Goal: Task Accomplishment & Management: Manage account settings

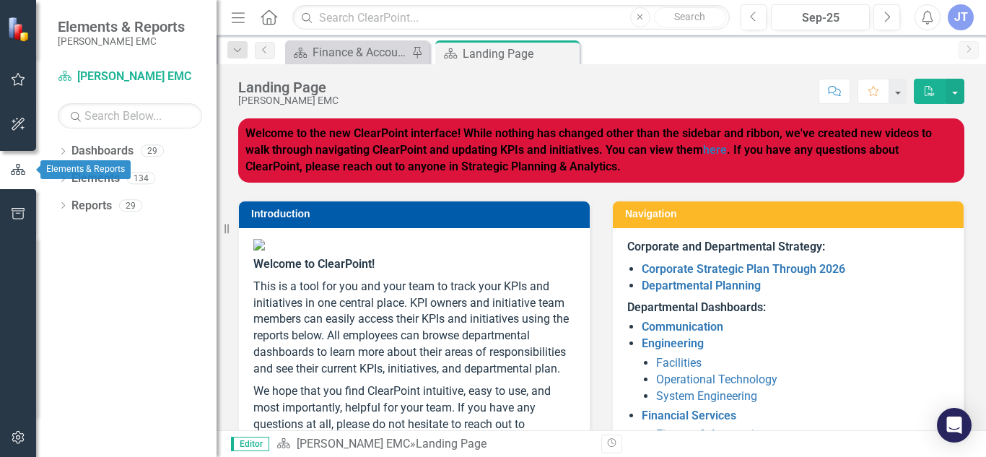
click at [19, 160] on button "button" at bounding box center [18, 170] width 36 height 24
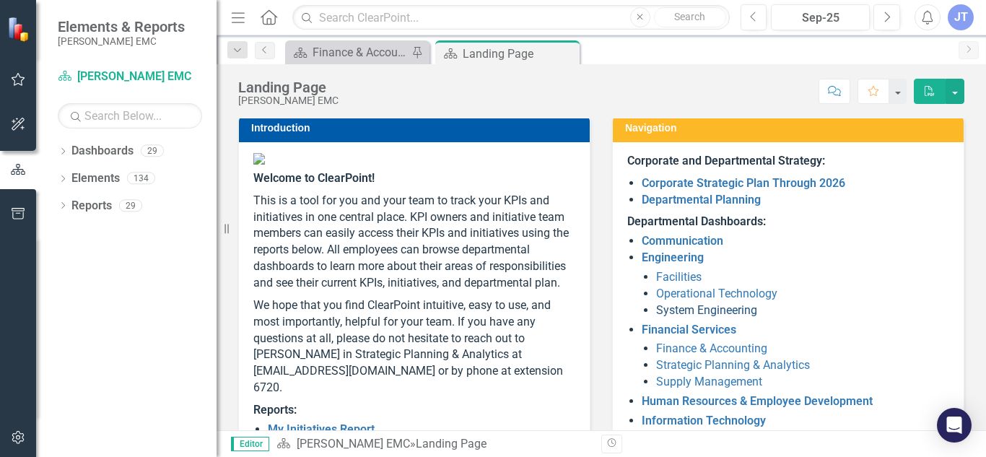
scroll to position [87, 0]
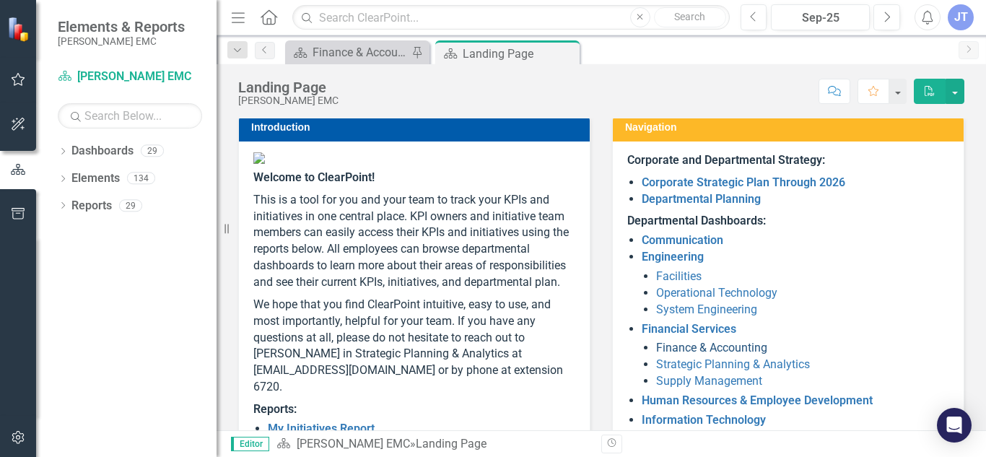
click at [741, 349] on link "Finance & Accounting" at bounding box center [711, 348] width 111 height 14
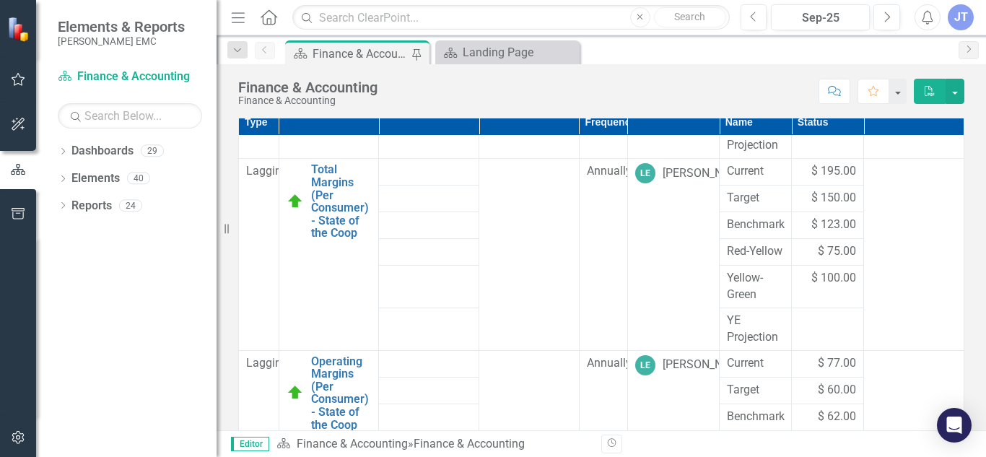
scroll to position [2234, 0]
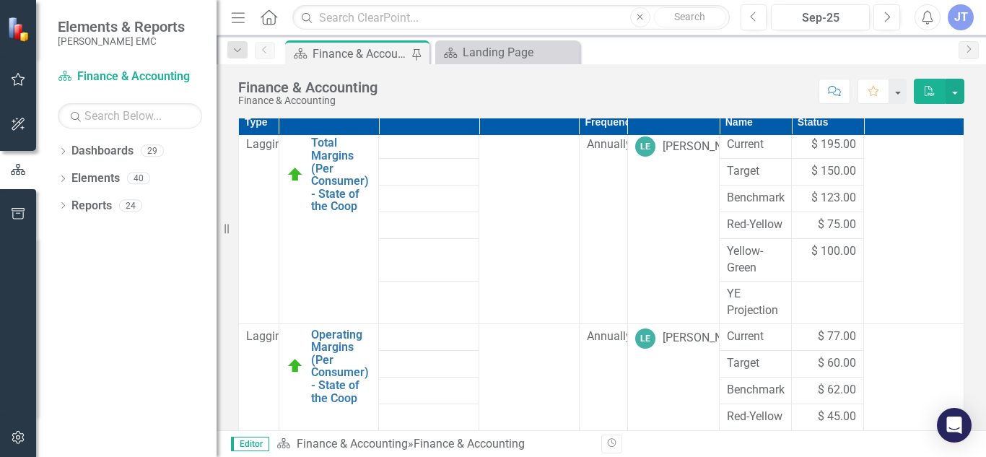
click at [967, 195] on div "Department Dashboard Introduction Finance & Accounting Welcome to the Finance &…" at bounding box center [602, 35] width 770 height 1816
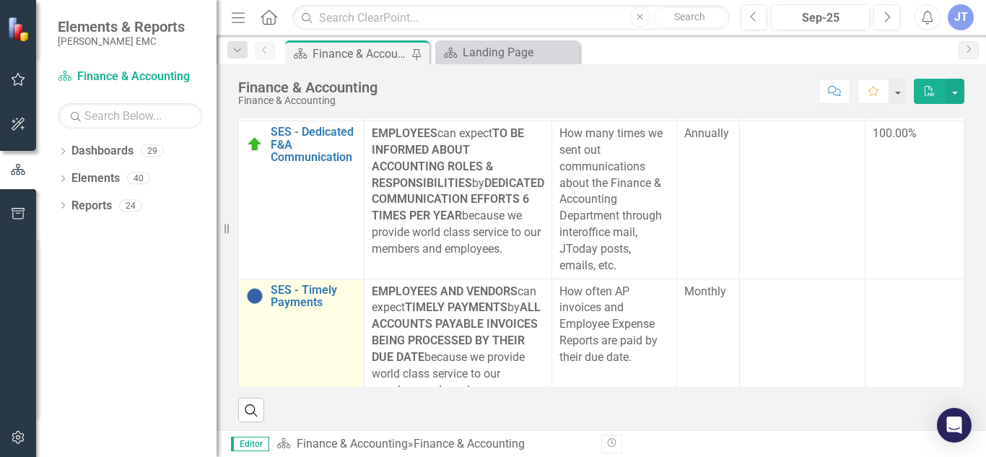
scroll to position [105, 0]
click at [309, 305] on link "SES - Timely Payments" at bounding box center [314, 296] width 86 height 25
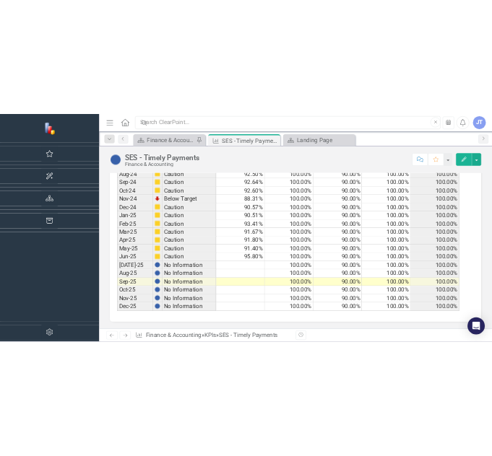
scroll to position [1611, 0]
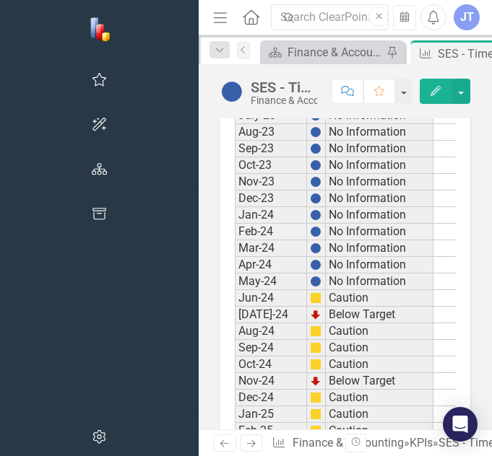
click at [235, 306] on div "Period Status Current Target Red-Yellow Yellow-Green Upper Jan-22 No Informatio…" at bounding box center [235, 198] width 0 height 814
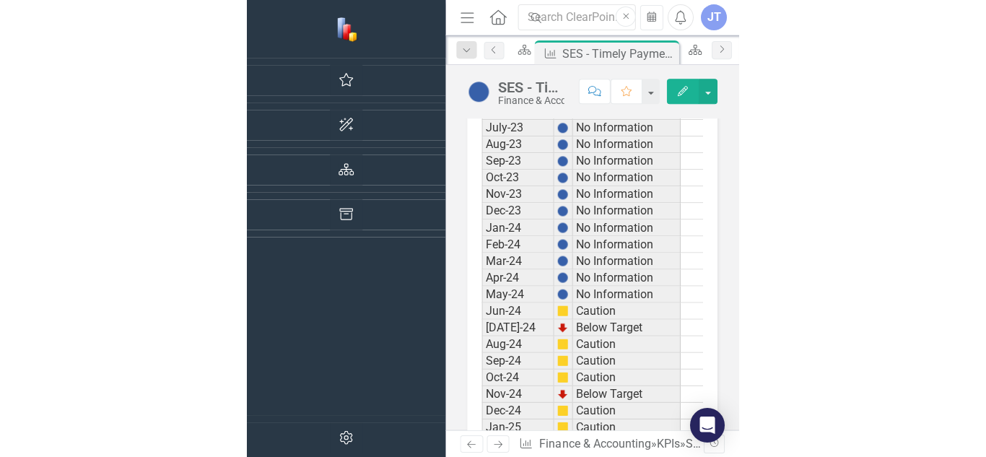
scroll to position [0, 0]
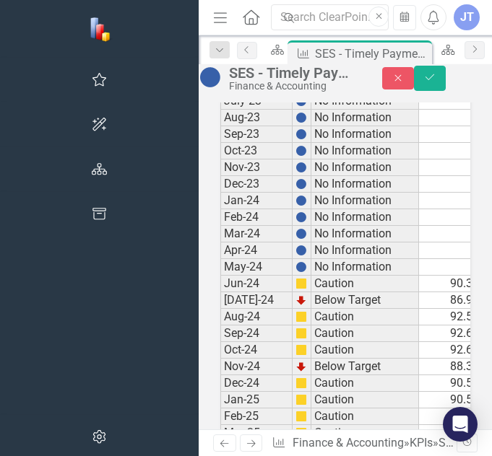
type textarea "88.8"
type textarea "89.3"
click at [442, 91] on button "Save" at bounding box center [430, 78] width 32 height 25
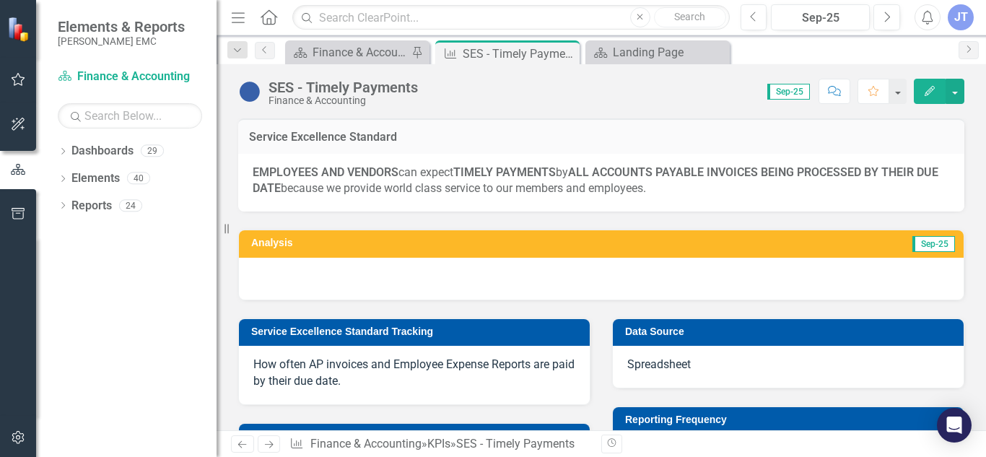
click at [370, 287] on div at bounding box center [601, 279] width 725 height 42
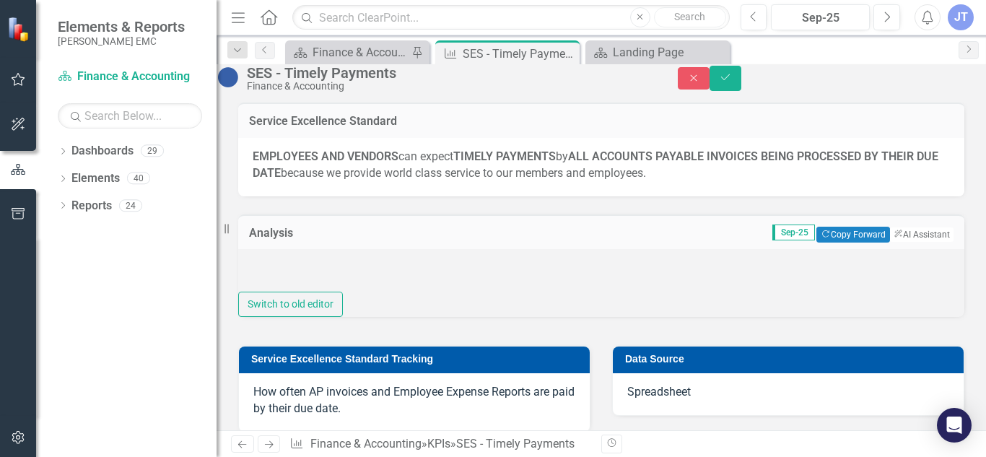
click at [349, 288] on div at bounding box center [601, 270] width 726 height 43
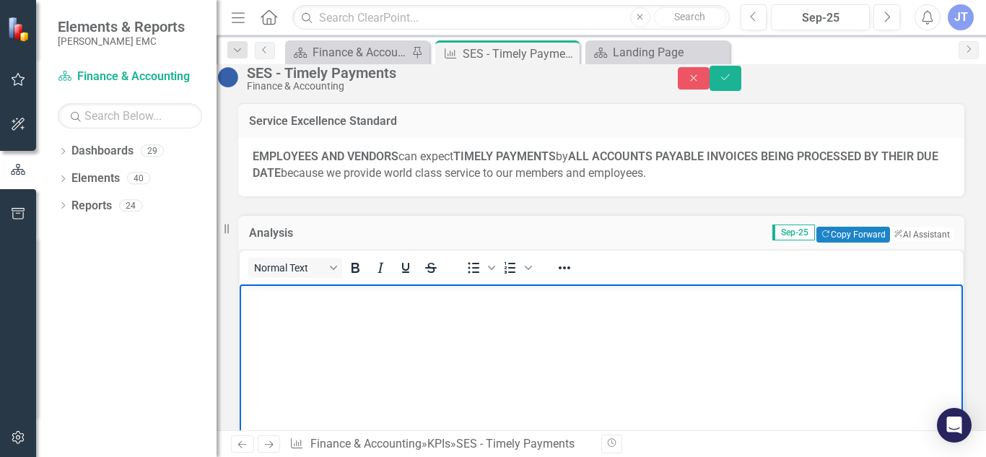
click at [310, 312] on body "Rich Text Area. Press ALT-0 for help." at bounding box center [601, 392] width 723 height 217
click at [819, 12] on div "Sep-25" at bounding box center [820, 17] width 89 height 17
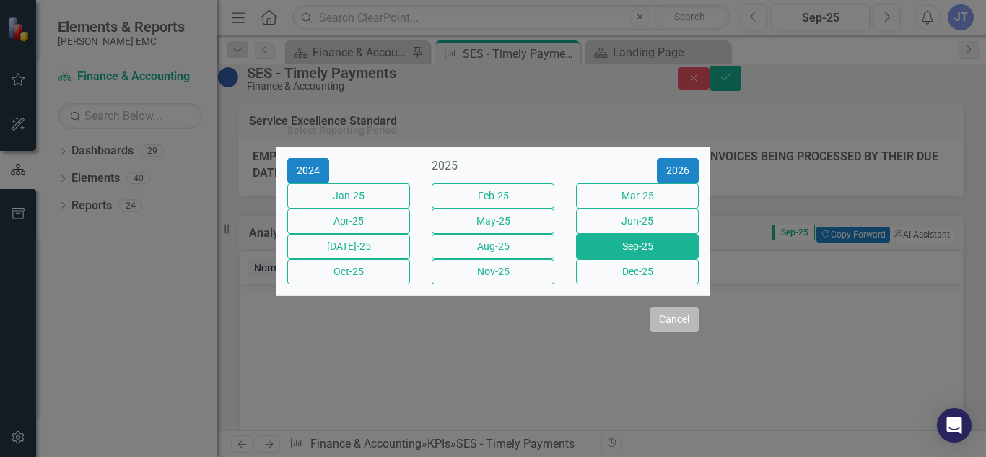
click at [663, 332] on button "Cancel" at bounding box center [674, 319] width 49 height 25
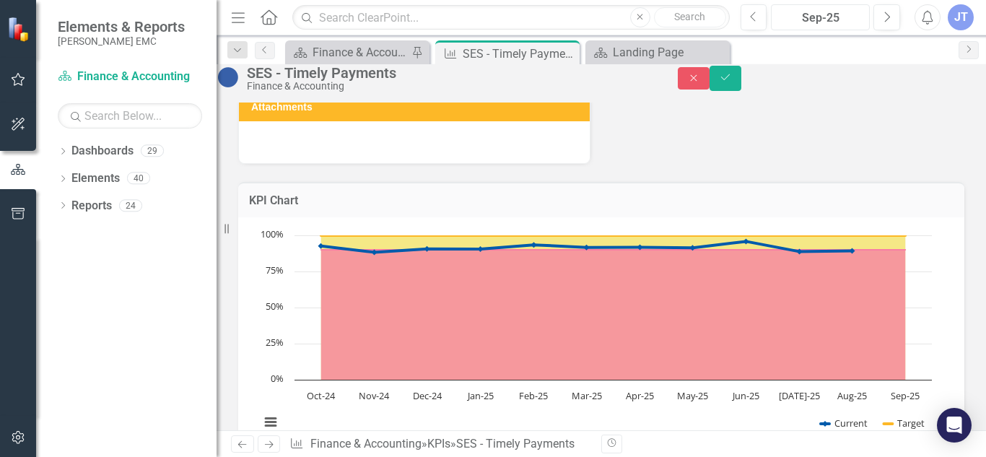
scroll to position [412, 0]
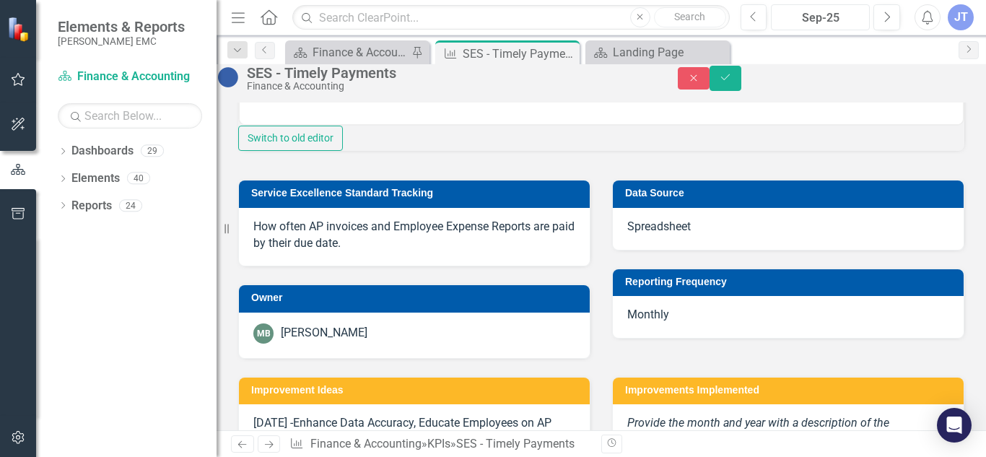
click at [808, 20] on div "Sep-25" at bounding box center [820, 17] width 89 height 17
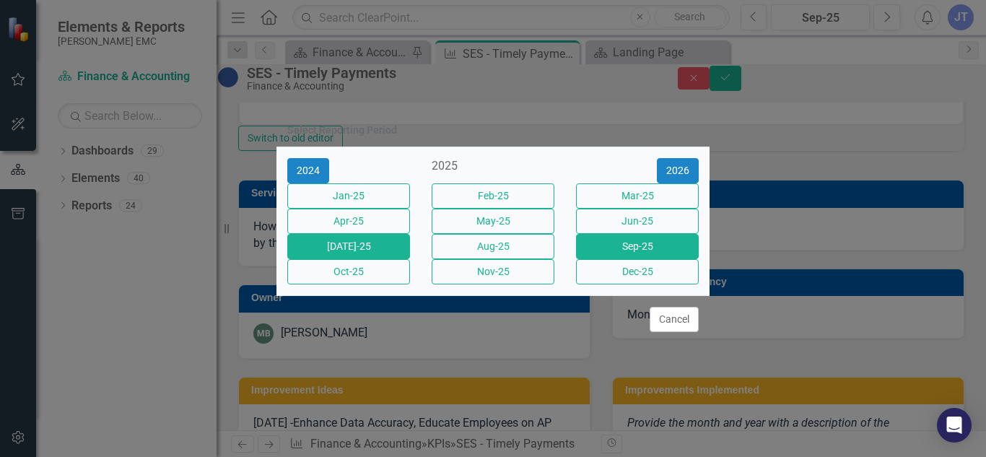
click at [384, 246] on button "[DATE]-25" at bounding box center [348, 246] width 123 height 25
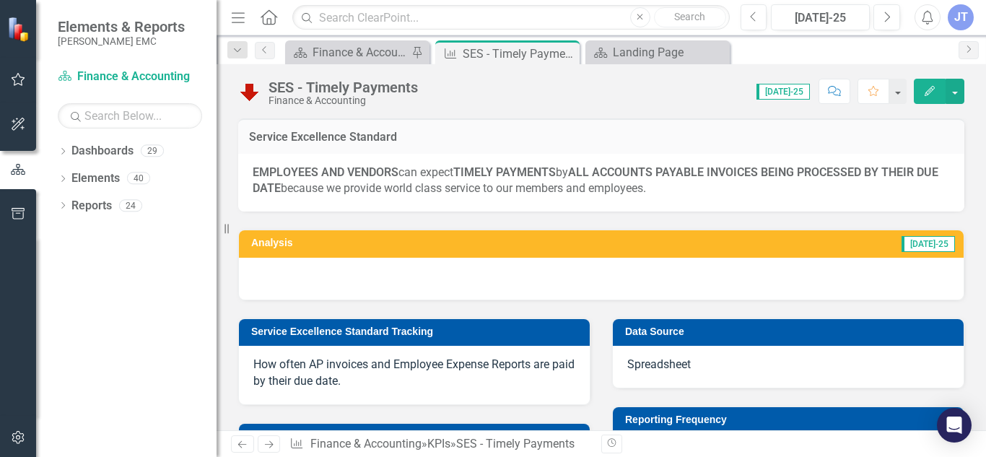
click at [432, 269] on div at bounding box center [601, 279] width 725 height 42
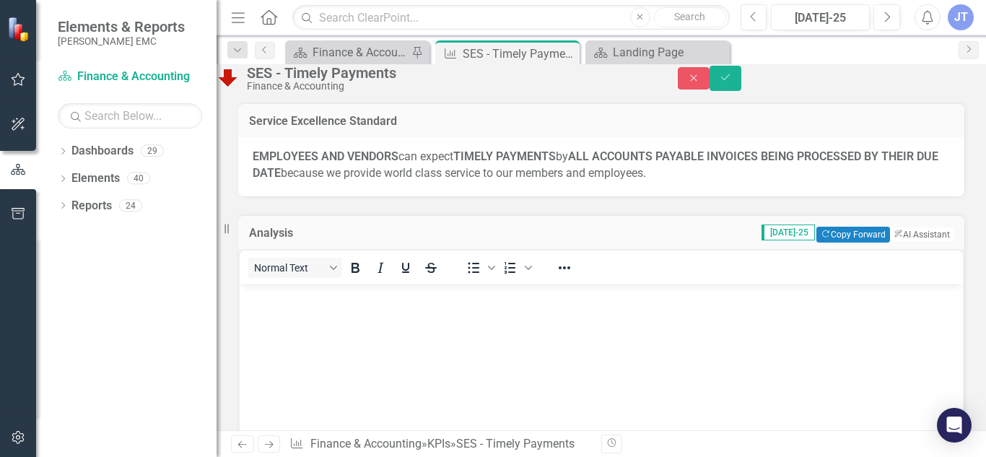
click at [432, 282] on div "Normal Text" at bounding box center [346, 267] width 213 height 28
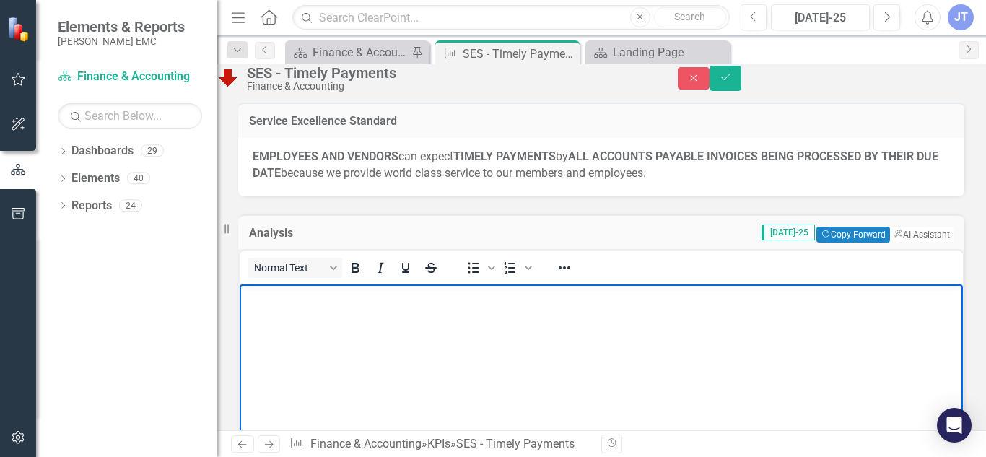
click at [415, 339] on body "Rich Text Area. Press ALT-0 for help." at bounding box center [601, 392] width 723 height 217
click at [344, 315] on body "Rich Text Area. Press ALT-0 for help." at bounding box center [601, 392] width 723 height 217
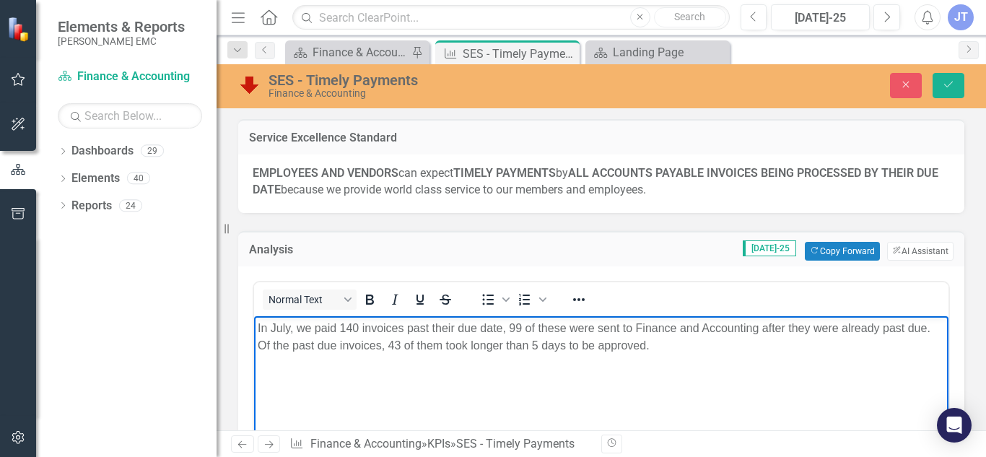
drag, startPoint x: 668, startPoint y: 357, endPoint x: 484, endPoint y: 644, distance: 341.3
click at [254, 328] on html "In July, we paid 140 invoices past their due date, 99 of these were sent to Fin…" at bounding box center [601, 423] width 695 height 217
copy p "In July, we paid 140 invoices past their due date, 99 of these were sent to Fin…"
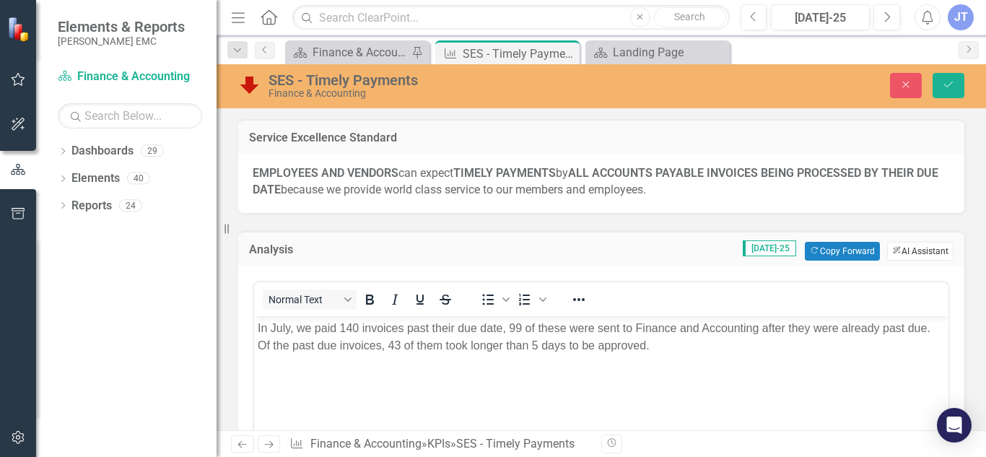
click at [900, 251] on button "ClearPoint AI AI Assistant" at bounding box center [920, 251] width 66 height 19
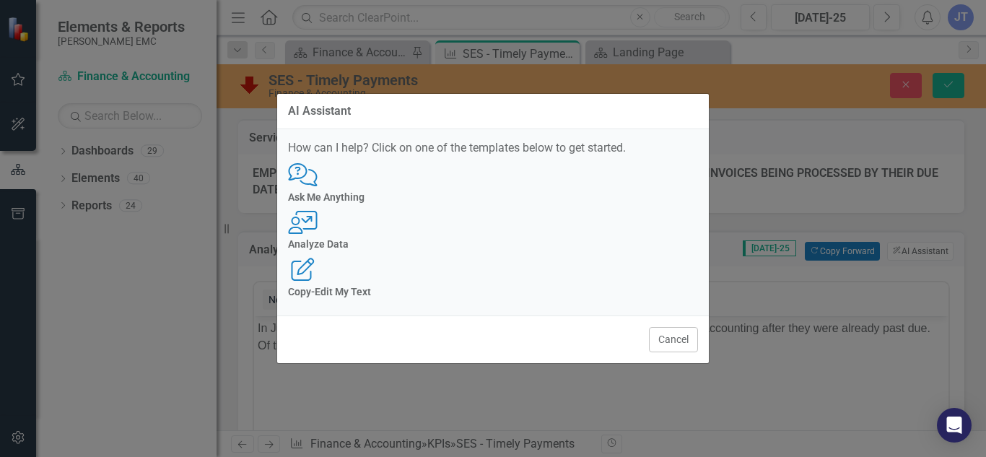
click at [526, 296] on div "How can I help? Click on one of the templates below to get started. Comments wi…" at bounding box center [493, 222] width 432 height 186
click at [665, 327] on button "Cancel" at bounding box center [673, 339] width 49 height 25
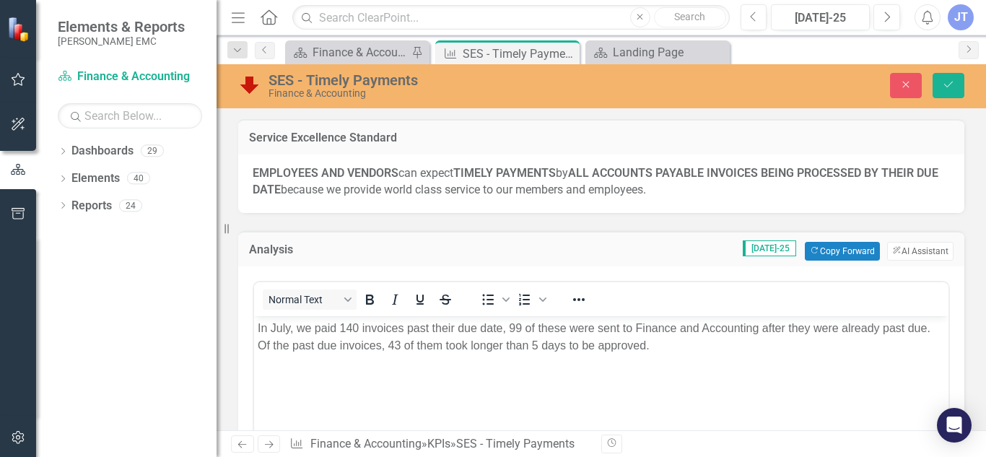
click at [661, 359] on body "In July, we paid 140 invoices past their due date, 99 of these were sent to Fin…" at bounding box center [601, 423] width 695 height 217
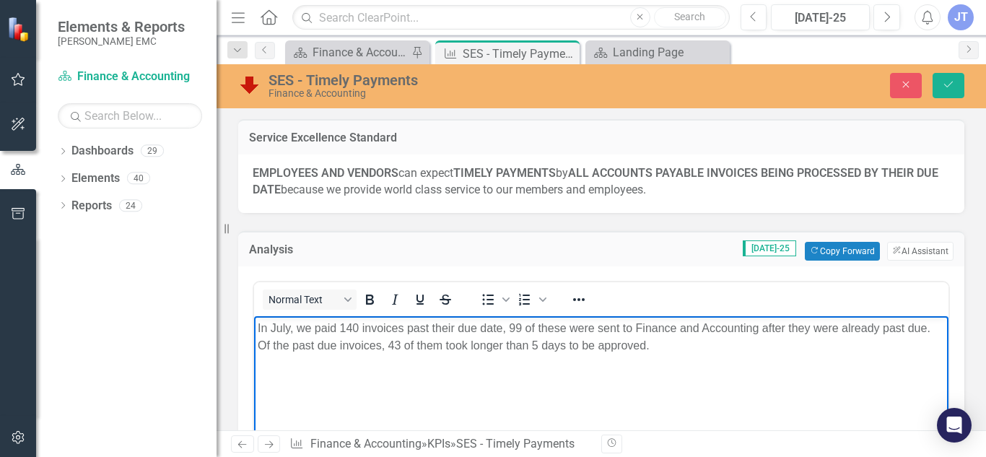
drag, startPoint x: 678, startPoint y: 362, endPoint x: 193, endPoint y: 287, distance: 490.2
click at [254, 315] on html "In July, we paid 140 invoices past their due date, 99 of these were sent to Fin…" at bounding box center [601, 423] width 695 height 217
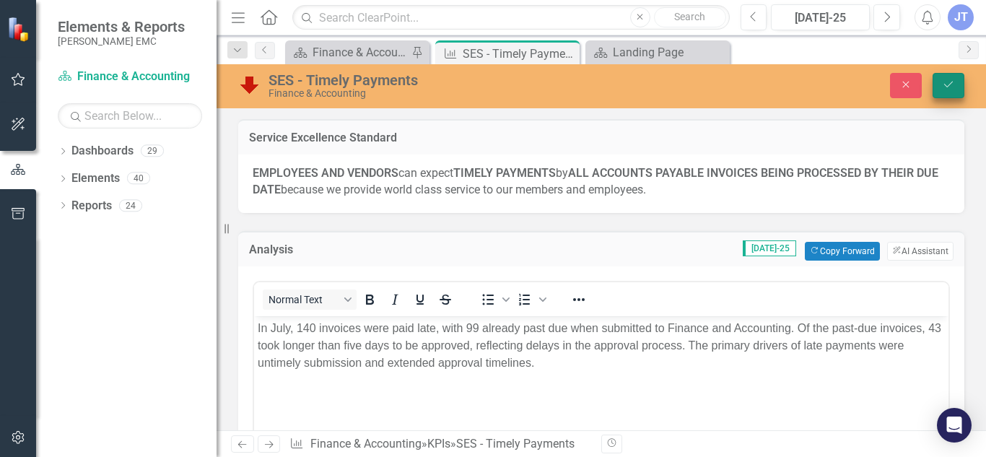
click at [954, 77] on button "Save" at bounding box center [949, 85] width 32 height 25
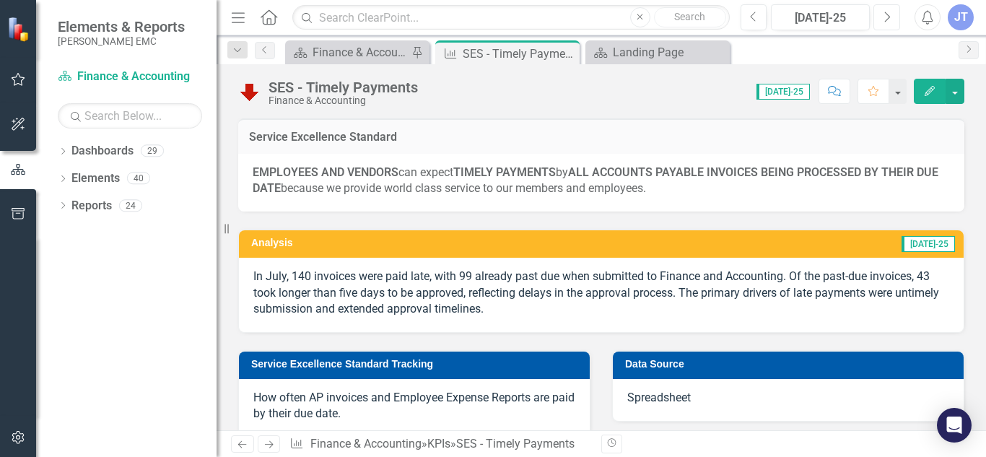
click at [889, 17] on icon "button" at bounding box center [888, 17] width 6 height 10
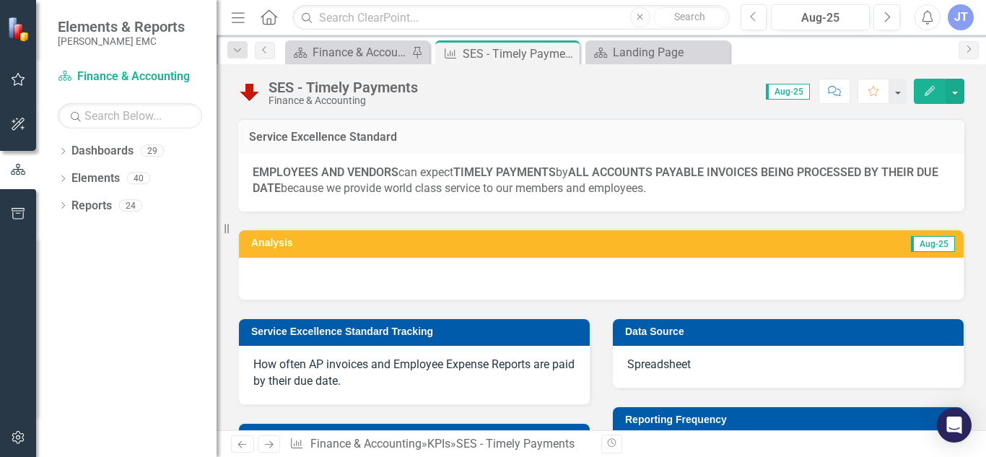
click at [400, 276] on div at bounding box center [601, 279] width 725 height 42
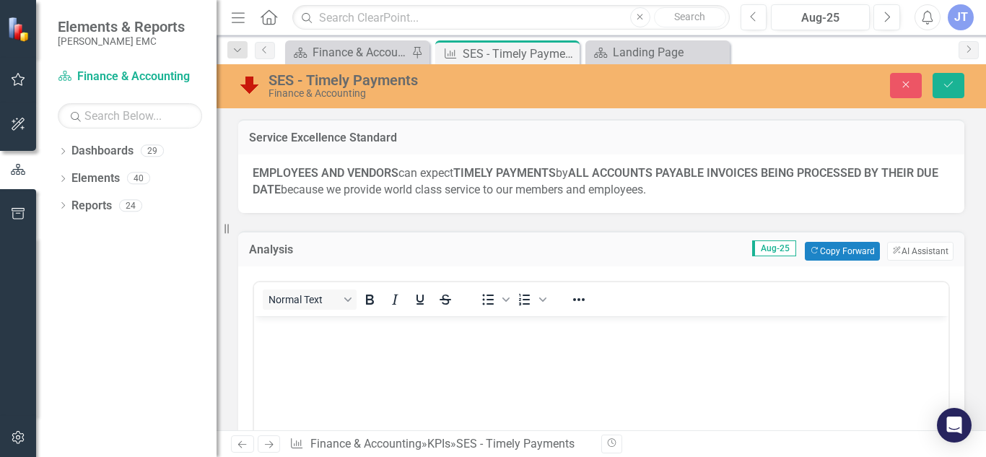
click at [450, 314] on div "Normal Text To open the popup, press Shift+Enter To open the popup, press Shift…" at bounding box center [601, 299] width 695 height 34
click at [832, 255] on button "Copy Forward Copy Forward" at bounding box center [842, 251] width 74 height 19
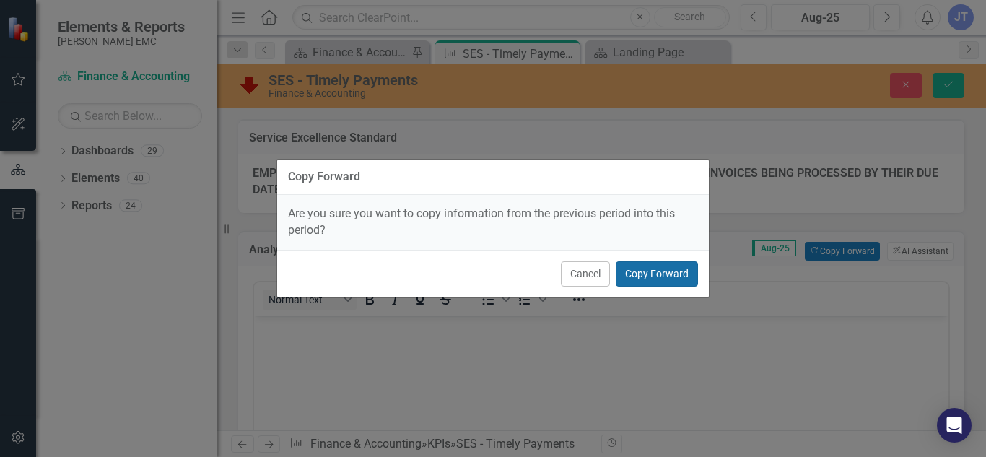
click at [661, 279] on button "Copy Forward" at bounding box center [657, 273] width 82 height 25
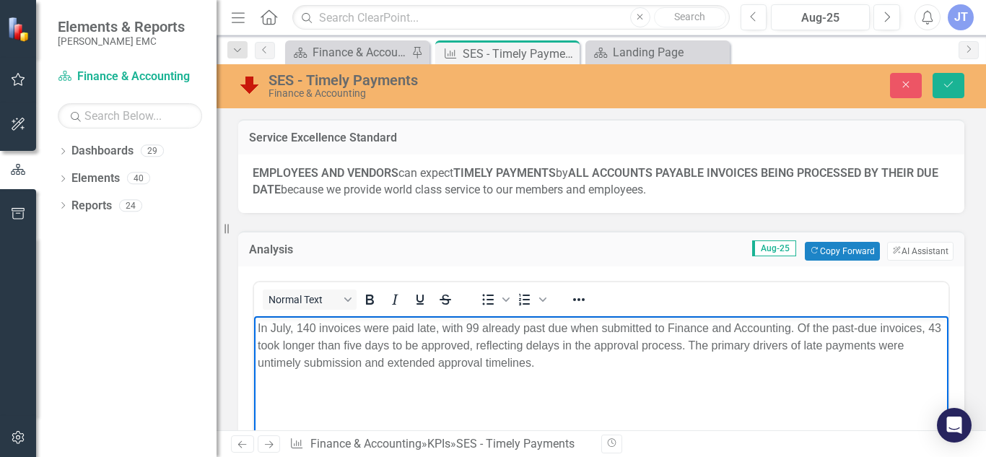
click at [288, 324] on p "In July, 140 invoices were paid late, with 99 already past due when submitted t…" at bounding box center [601, 345] width 687 height 52
click at [329, 326] on p "In August, 140 invoices were paid late, with 99 already past due when submitted…" at bounding box center [601, 345] width 687 height 52
click at [495, 323] on p "In August, 153 invoices were paid late, with 99 already past due when submitted…" at bounding box center [601, 345] width 687 height 52
click at [315, 347] on p "In August, 153 invoices were paid late, with 116 already past due when submitte…" at bounding box center [601, 345] width 687 height 52
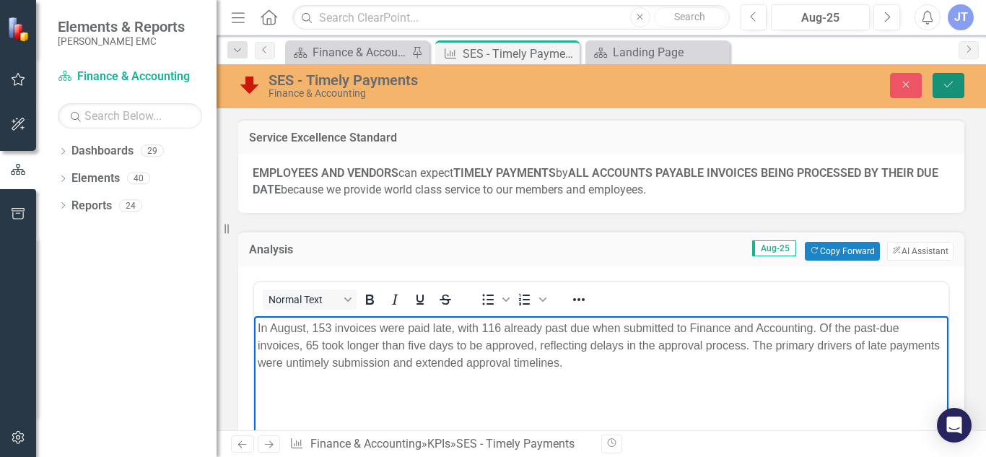
click at [935, 75] on button "Save" at bounding box center [949, 85] width 32 height 25
